Goal: Complete application form

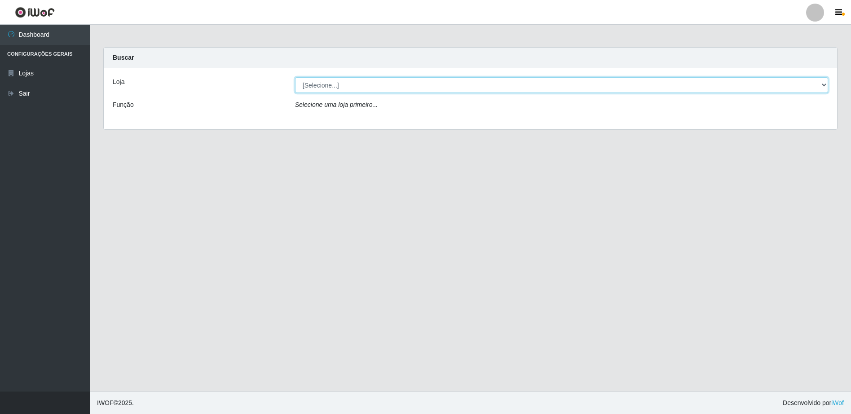
click at [366, 83] on select "[Selecione...] Extrabom - Loja 16 [GEOGRAPHIC_DATA]" at bounding box center [561, 85] width 533 height 16
select select "450"
click at [295, 77] on select "[Selecione...] Extrabom - Loja 16 [GEOGRAPHIC_DATA]" at bounding box center [561, 85] width 533 height 16
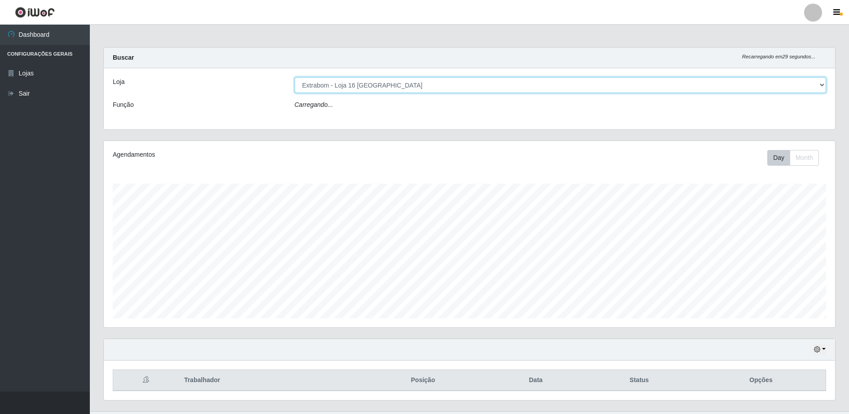
scroll to position [186, 731]
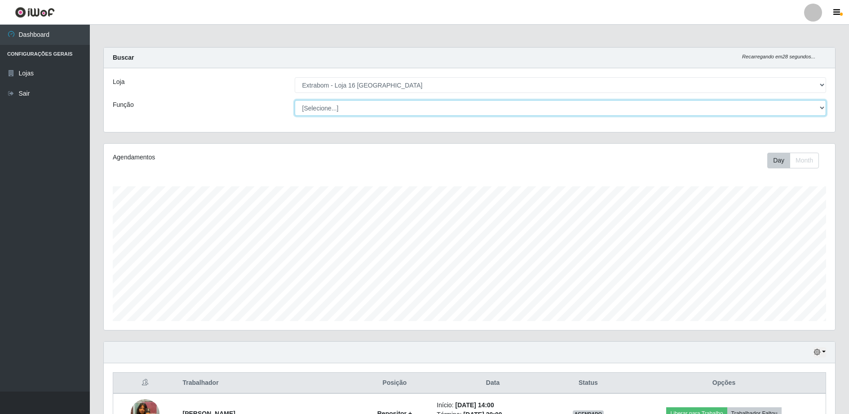
drag, startPoint x: 346, startPoint y: 118, endPoint x: 347, endPoint y: 112, distance: 6.4
click at [347, 112] on select "[Selecione...] Repositor Repositor + Repositor ++" at bounding box center [561, 108] width 532 height 16
select select "82"
click at [295, 100] on select "[Selecione...] Repositor Repositor + Repositor ++" at bounding box center [561, 108] width 532 height 16
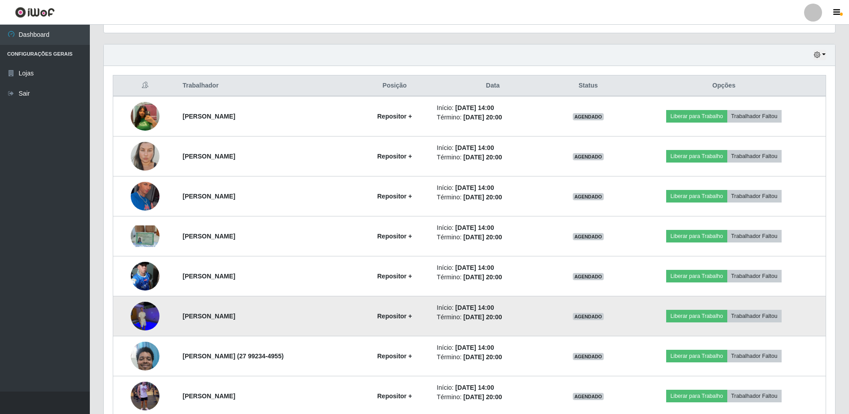
scroll to position [342, 0]
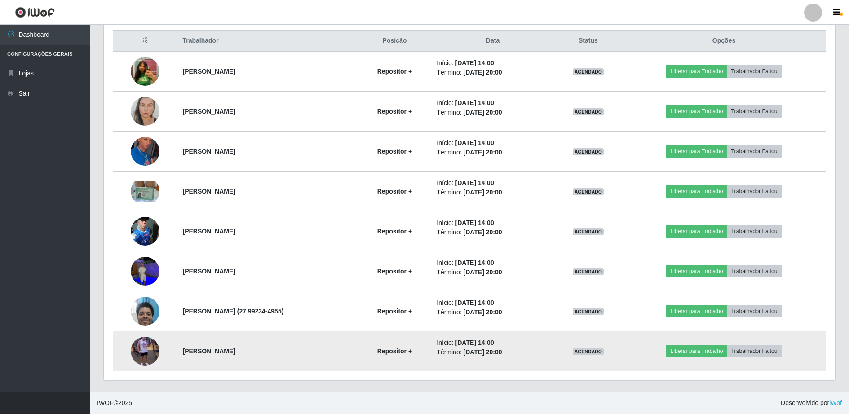
click at [139, 351] on img at bounding box center [145, 351] width 29 height 51
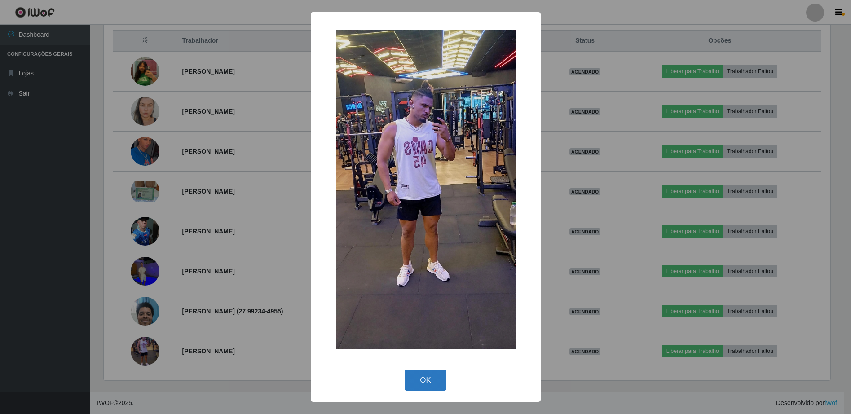
click at [422, 380] on button "OK" at bounding box center [426, 380] width 42 height 21
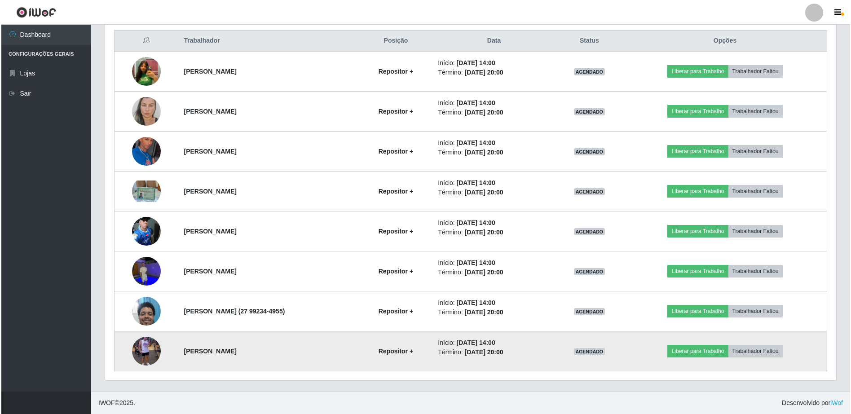
scroll to position [186, 731]
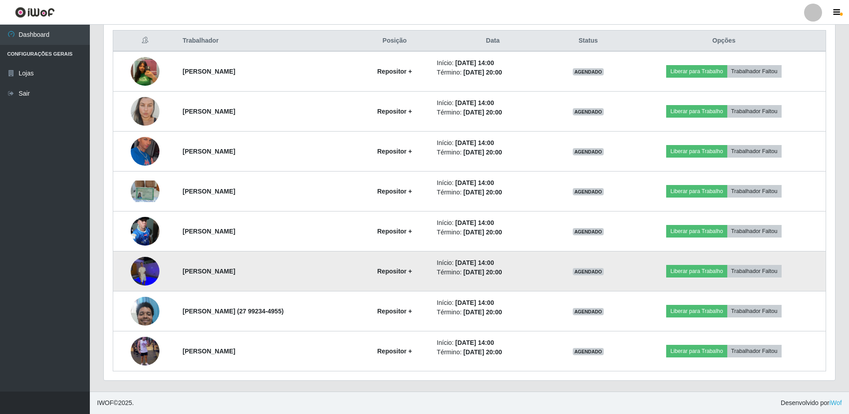
click at [151, 269] on img at bounding box center [145, 271] width 29 height 38
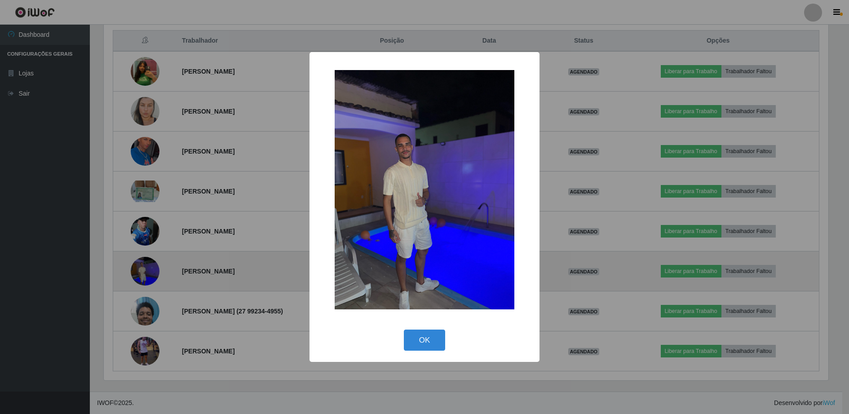
scroll to position [186, 727]
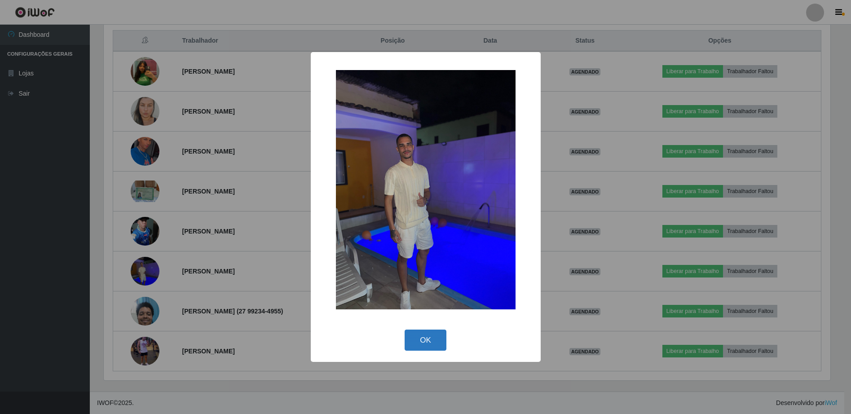
click at [432, 341] on button "OK" at bounding box center [426, 340] width 42 height 21
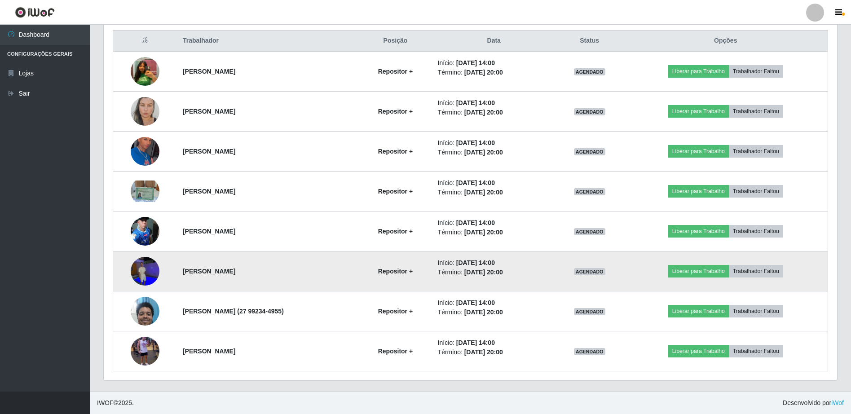
scroll to position [186, 731]
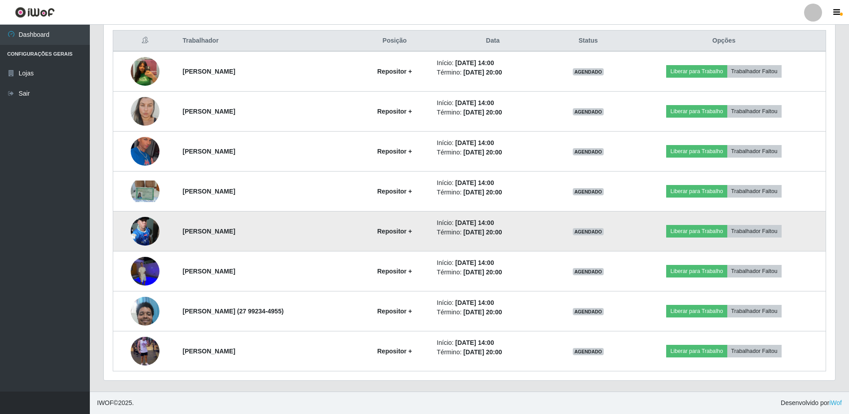
click at [164, 237] on td at bounding box center [145, 232] width 64 height 40
click at [146, 235] on img at bounding box center [145, 231] width 29 height 38
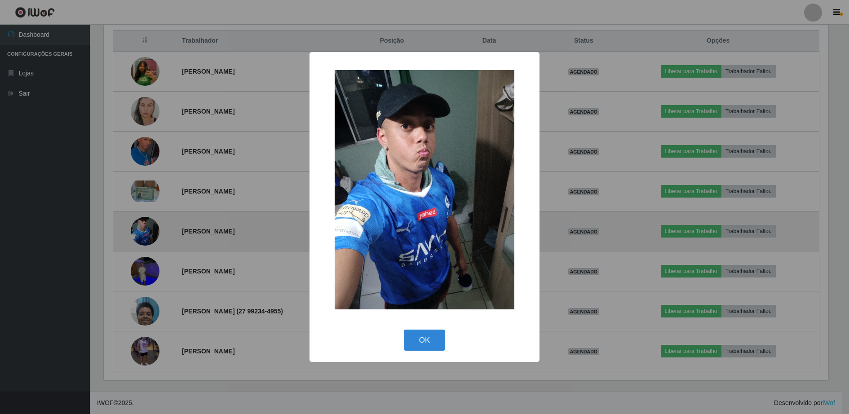
scroll to position [186, 727]
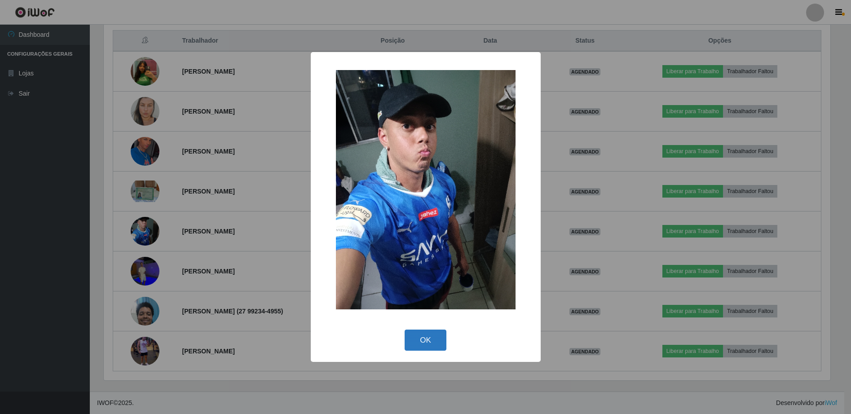
click at [429, 342] on button "OK" at bounding box center [426, 340] width 42 height 21
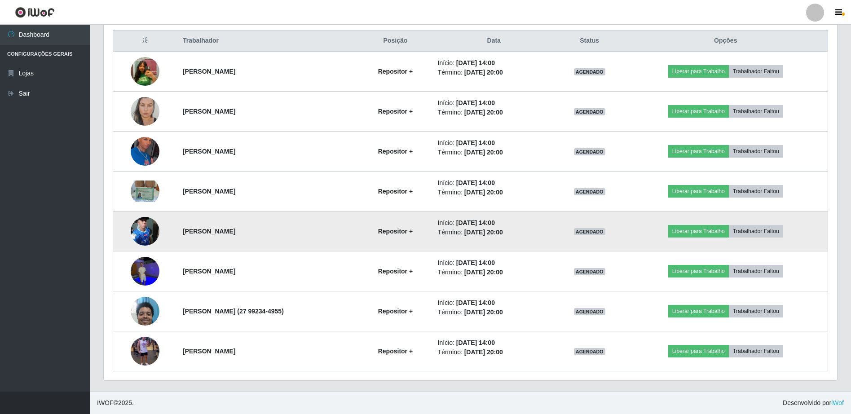
scroll to position [186, 731]
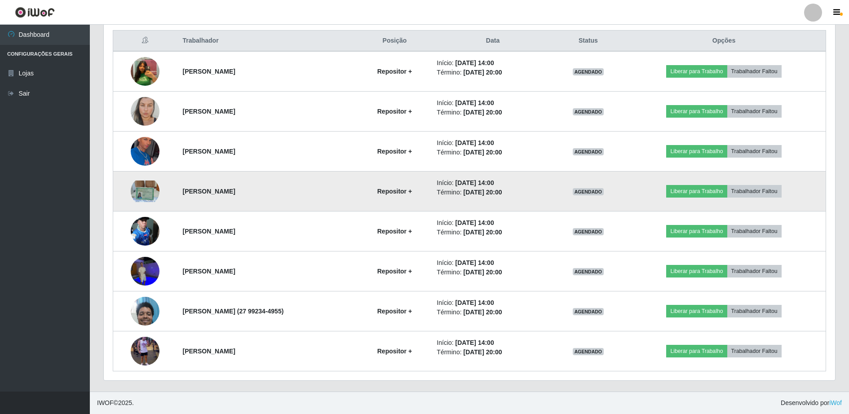
click at [138, 192] on img at bounding box center [145, 192] width 29 height 22
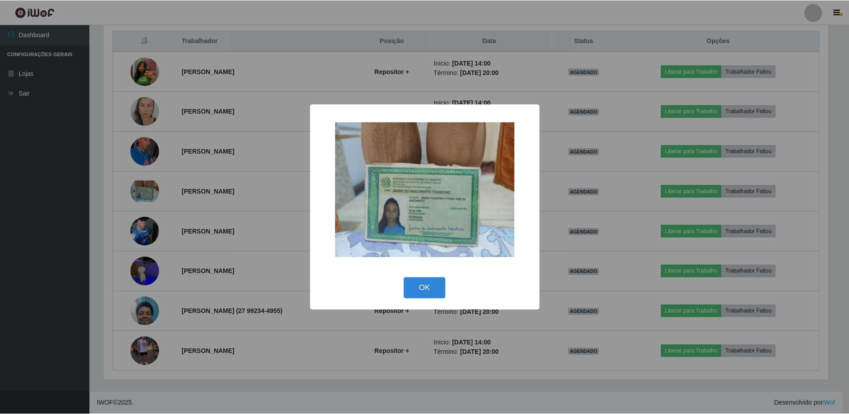
scroll to position [186, 727]
click at [434, 286] on button "OK" at bounding box center [426, 288] width 42 height 21
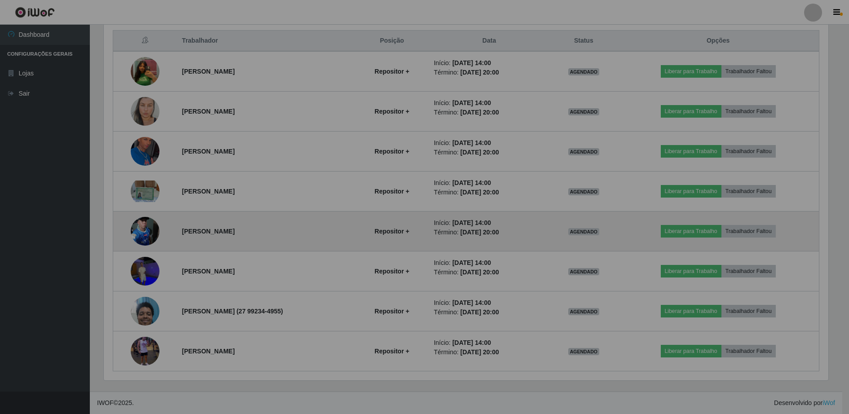
scroll to position [186, 731]
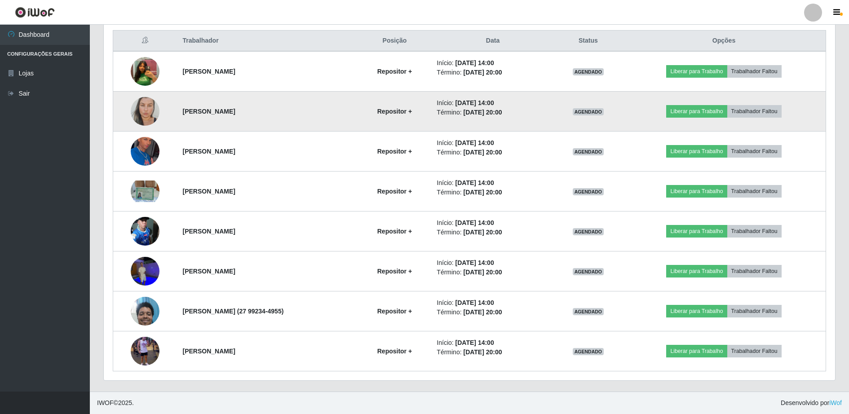
click at [135, 114] on img at bounding box center [145, 111] width 29 height 47
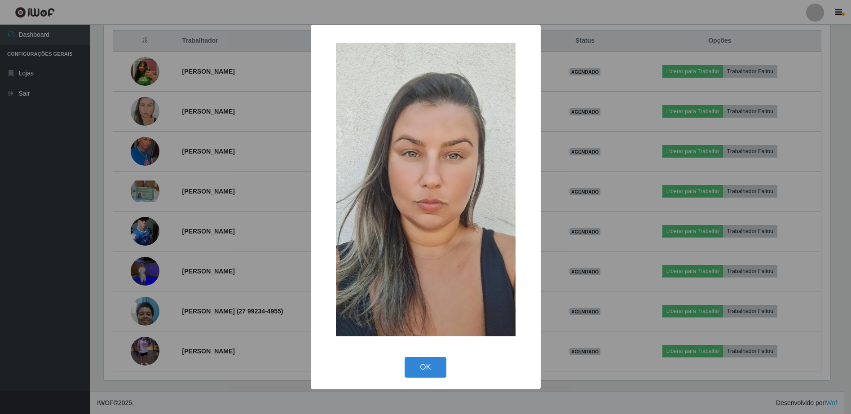
drag, startPoint x: 428, startPoint y: 370, endPoint x: 342, endPoint y: 328, distance: 95.6
click at [425, 369] on button "OK" at bounding box center [426, 367] width 42 height 21
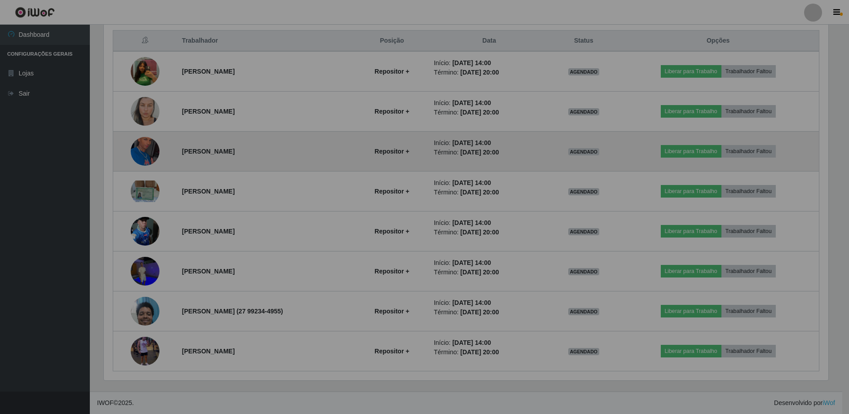
scroll to position [186, 731]
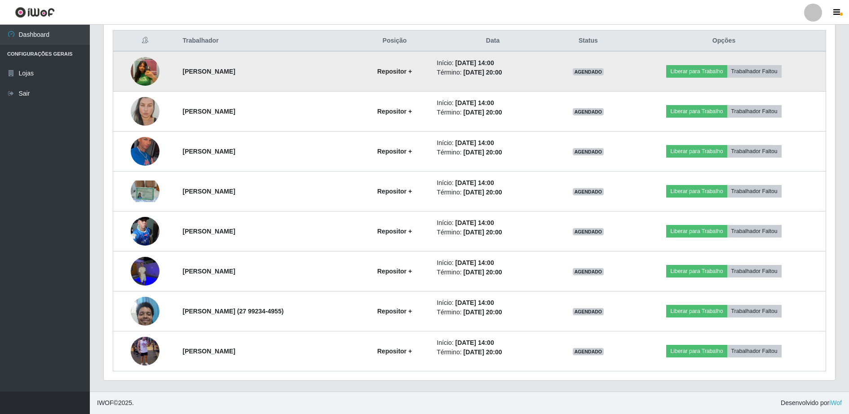
click at [146, 74] on img at bounding box center [145, 71] width 29 height 37
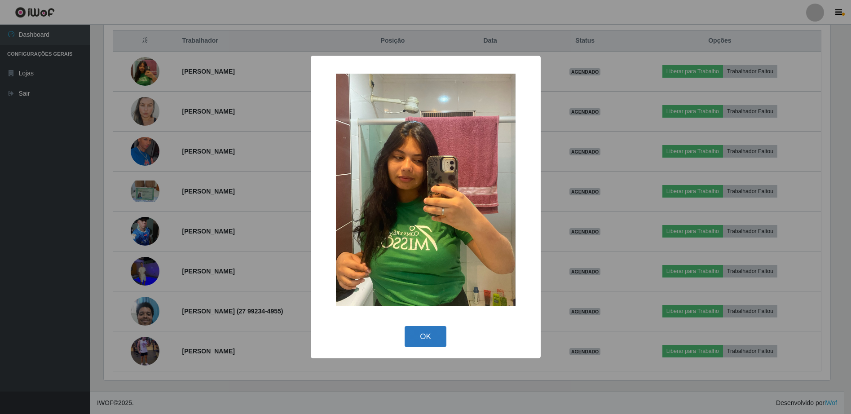
click at [424, 342] on button "OK" at bounding box center [426, 336] width 42 height 21
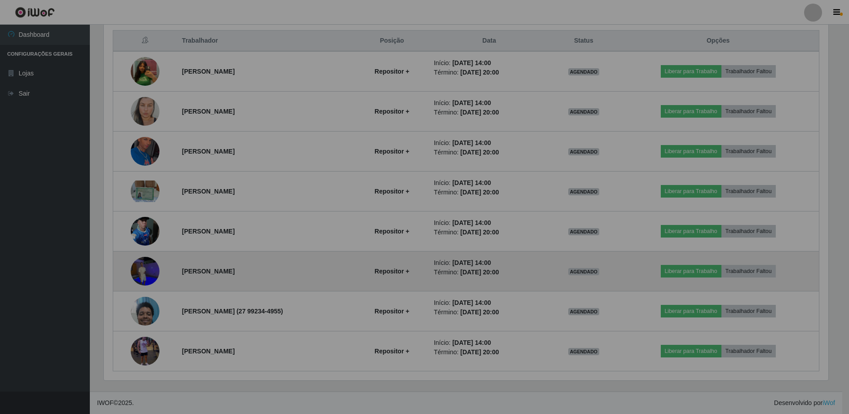
scroll to position [186, 731]
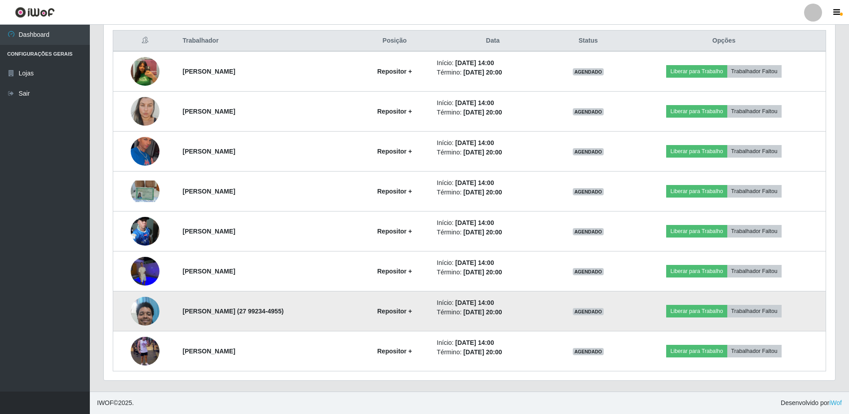
click at [150, 315] on img at bounding box center [145, 311] width 29 height 38
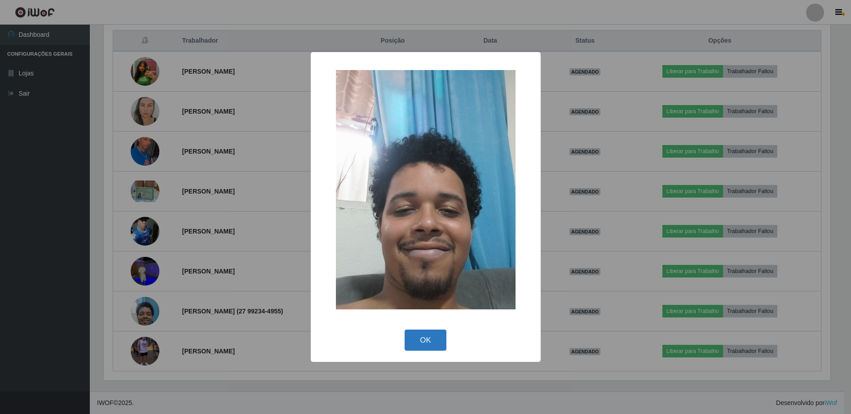
click at [424, 338] on button "OK" at bounding box center [426, 340] width 42 height 21
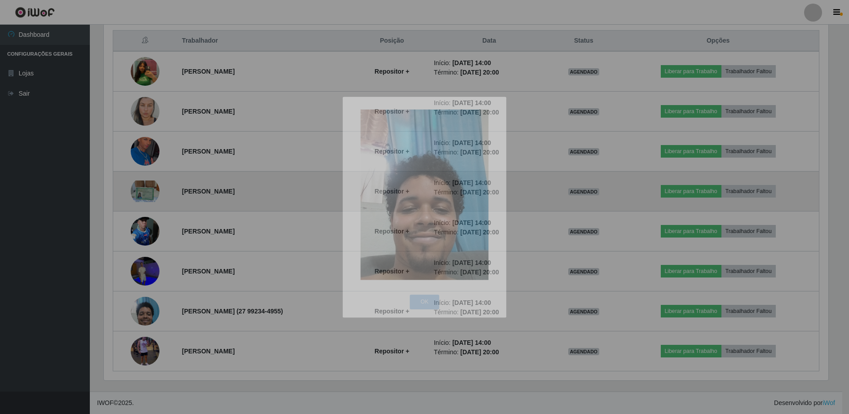
scroll to position [186, 731]
